Goal: Check status: Check status

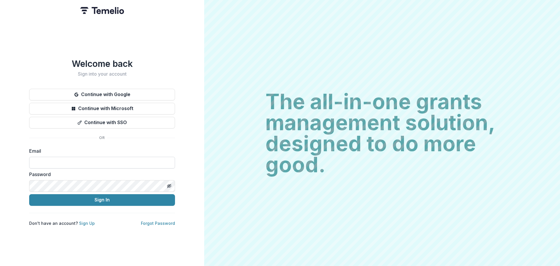
click at [100, 166] on input at bounding box center [102, 163] width 146 height 12
type input "**********"
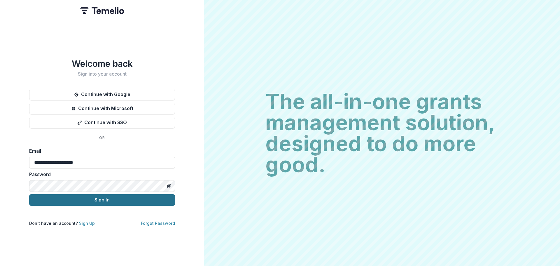
click at [82, 199] on button "Sign In" at bounding box center [102, 200] width 146 height 12
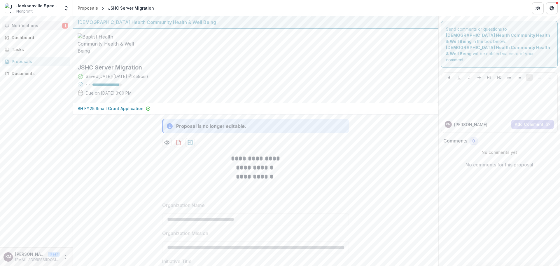
click at [28, 26] on span "Notifications" at bounding box center [37, 25] width 50 height 5
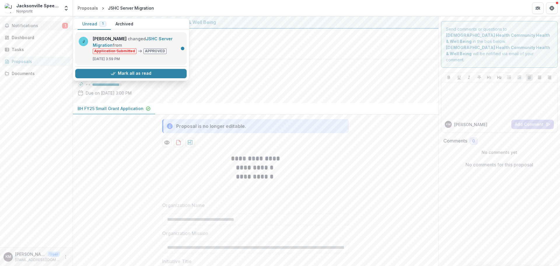
click at [122, 43] on link "JSHC Server Migration" at bounding box center [133, 41] width 80 height 11
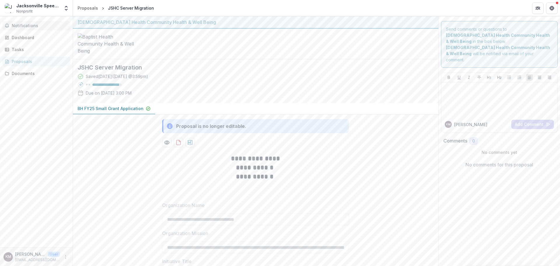
click at [34, 28] on span "Notifications" at bounding box center [40, 25] width 56 height 5
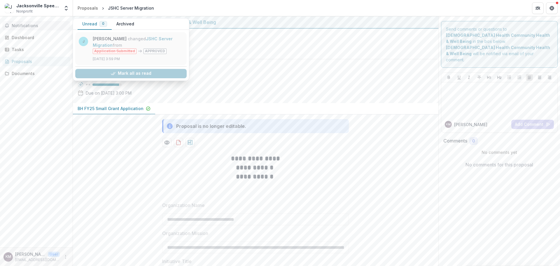
click at [103, 40] on link "JSHC Server Migration" at bounding box center [133, 41] width 80 height 11
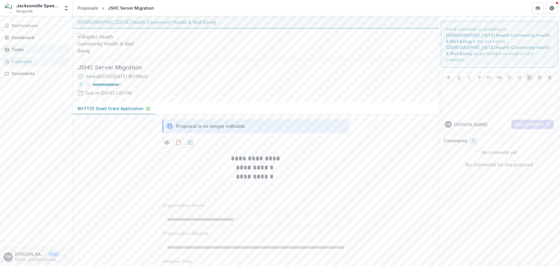
click at [38, 45] on link "Tasks" at bounding box center [36, 50] width 68 height 10
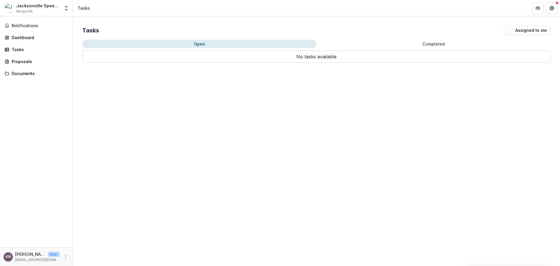
click at [38, 55] on div "Notifications Dashboard Tasks Proposals Documents" at bounding box center [36, 131] width 73 height 231
click at [34, 61] on div "Proposals" at bounding box center [39, 61] width 54 height 6
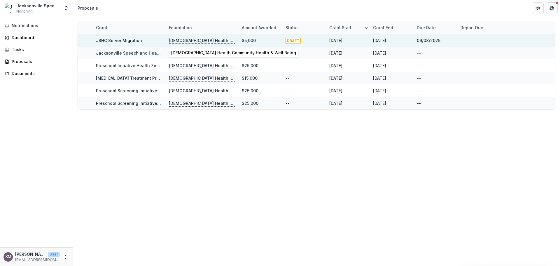
click at [185, 41] on p "[DEMOGRAPHIC_DATA] Health Community Health & Well Being" at bounding box center [202, 40] width 66 height 6
click at [126, 42] on link "JSHC Server Migration" at bounding box center [119, 40] width 46 height 5
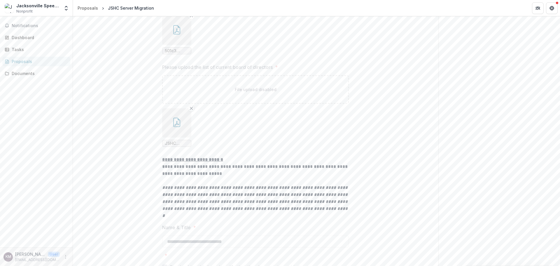
scroll to position [1931, 0]
